Goal: Book appointment/travel/reservation

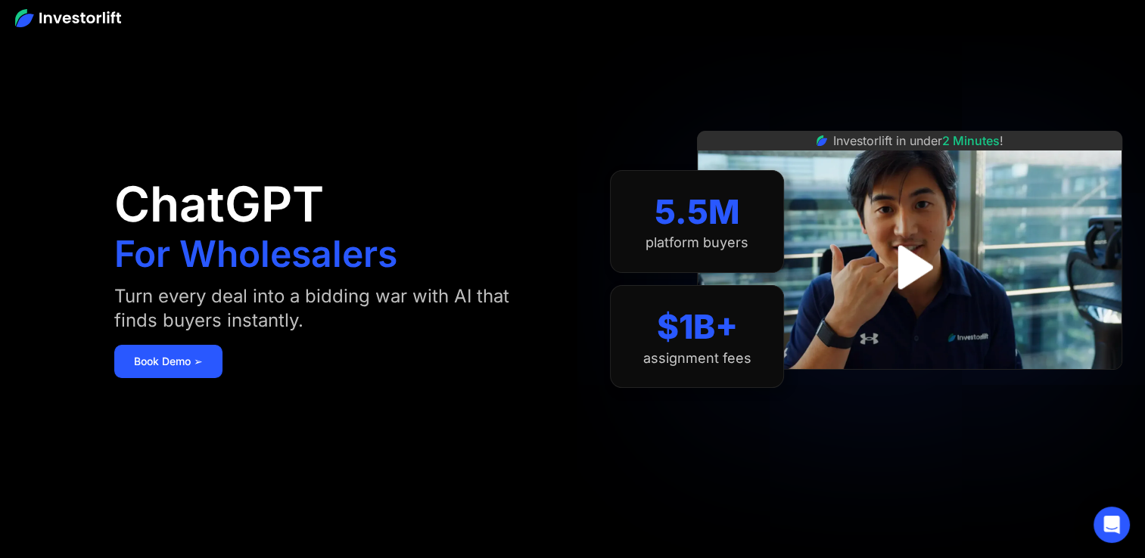
scroll to position [76, 0]
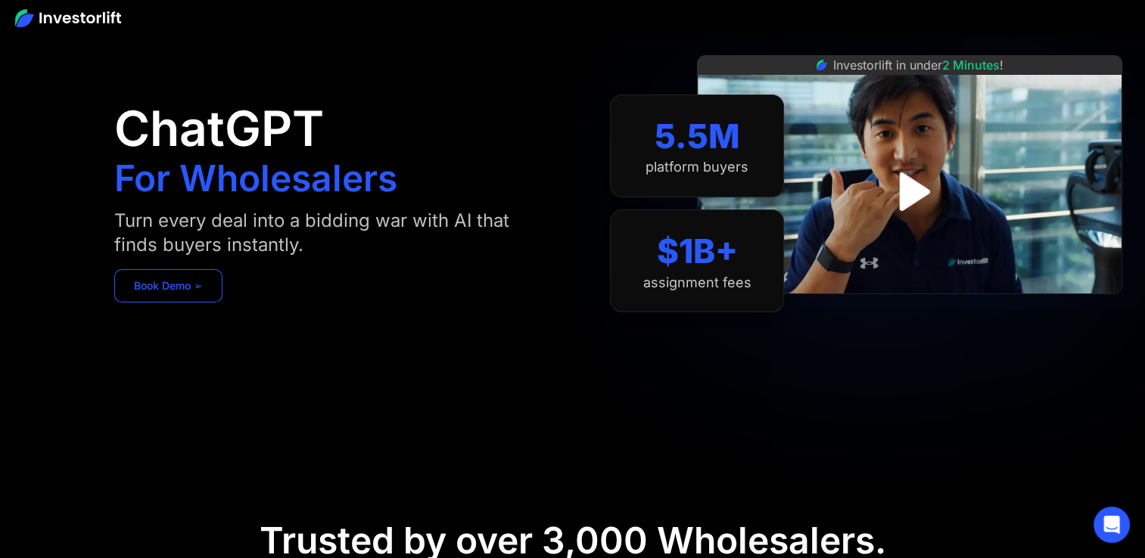
click at [156, 295] on link "Book Demo ➢" at bounding box center [168, 285] width 108 height 33
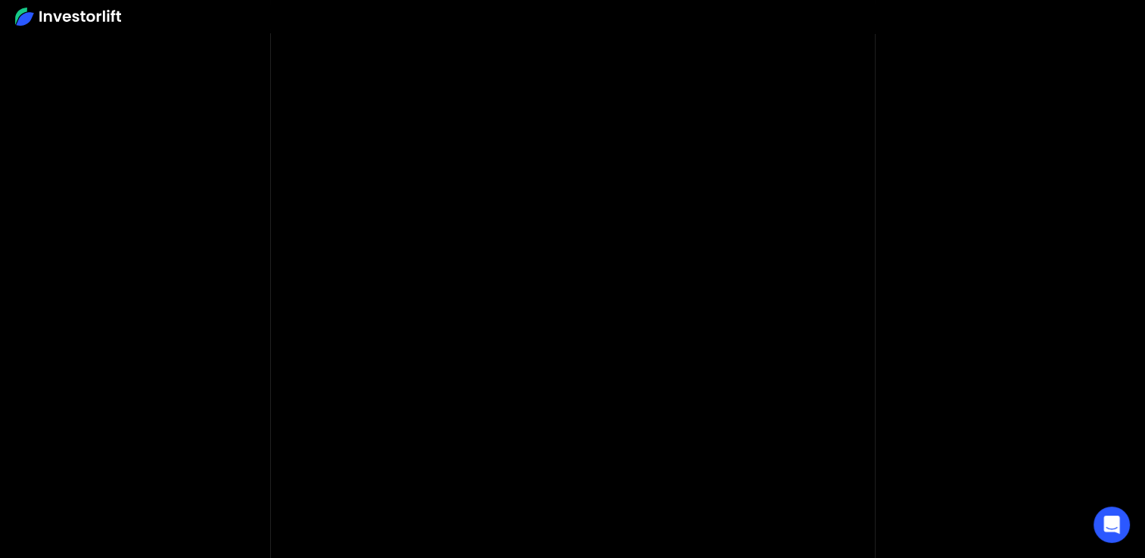
scroll to position [227, 0]
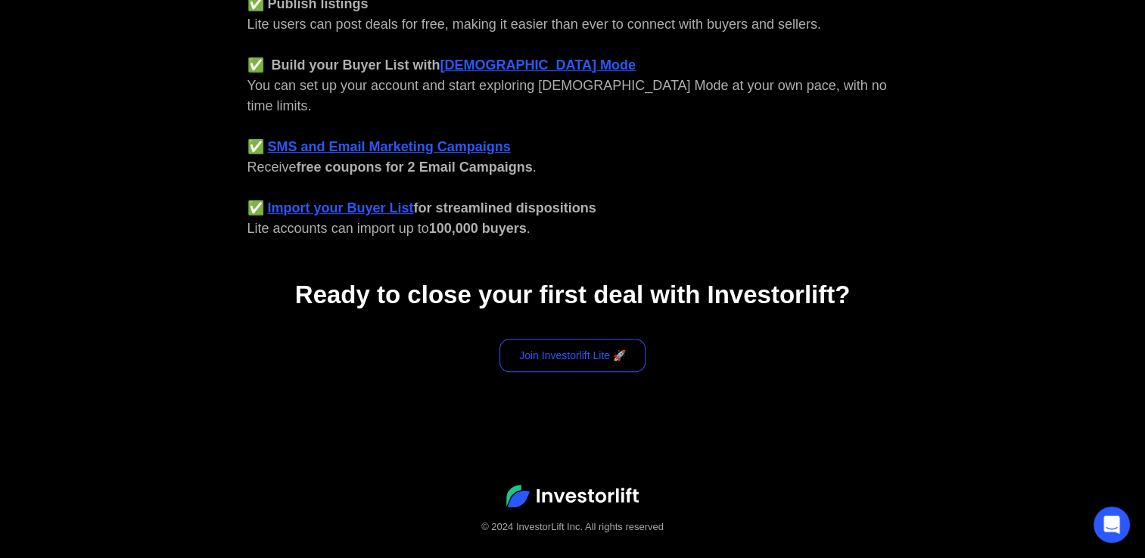
scroll to position [698, 0]
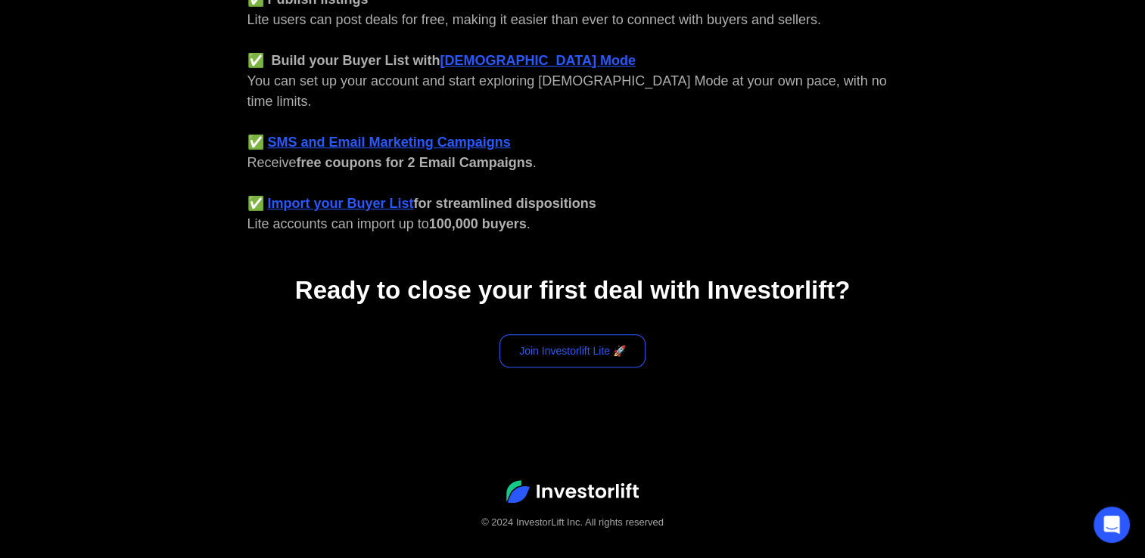
click at [546, 334] on link "Join Investorlift Lite 🚀" at bounding box center [572, 350] width 146 height 33
